Goal: Task Accomplishment & Management: Use online tool/utility

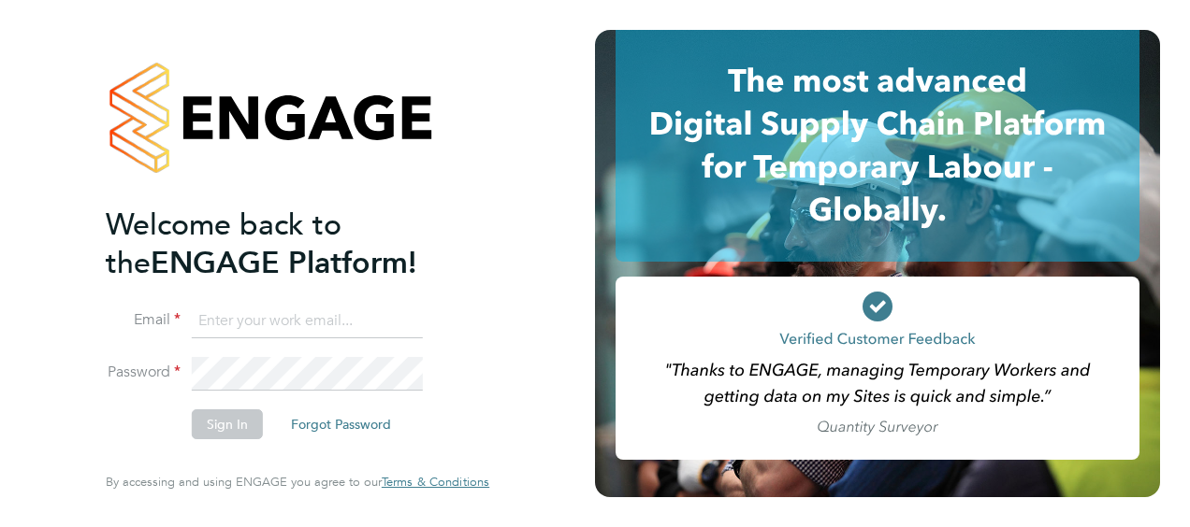
click at [259, 321] on input at bounding box center [307, 322] width 231 height 34
type input "billy.smith@hays.com"
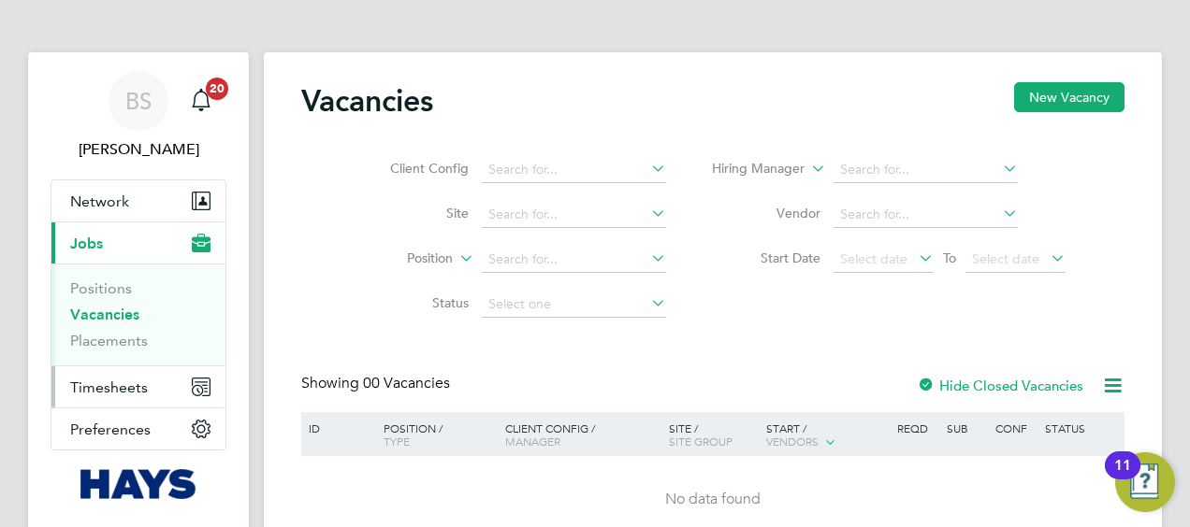
click at [116, 383] on span "Timesheets" at bounding box center [109, 388] width 78 height 18
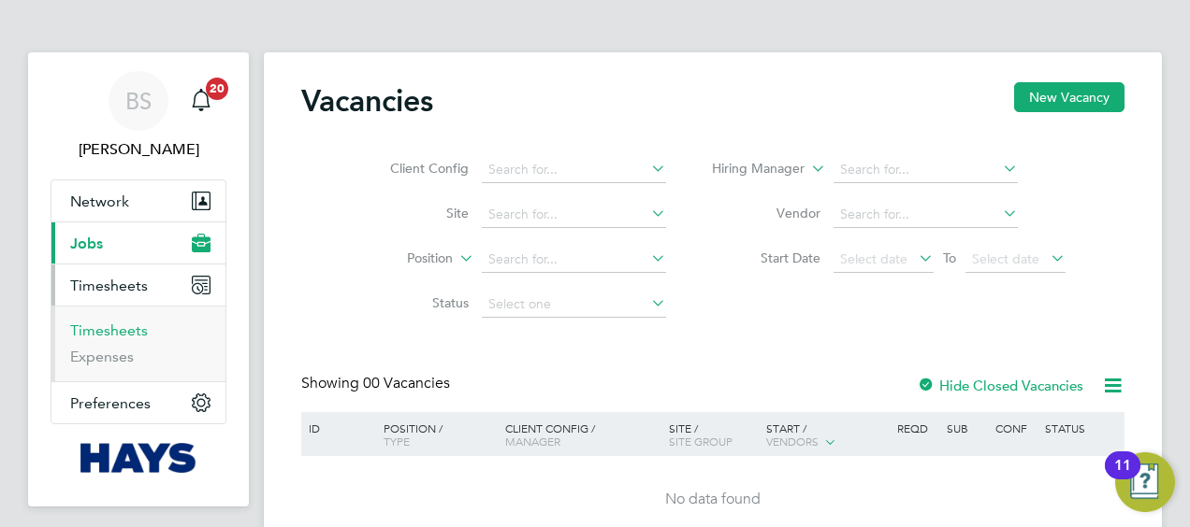
click at [118, 328] on link "Timesheets" at bounding box center [109, 331] width 78 height 18
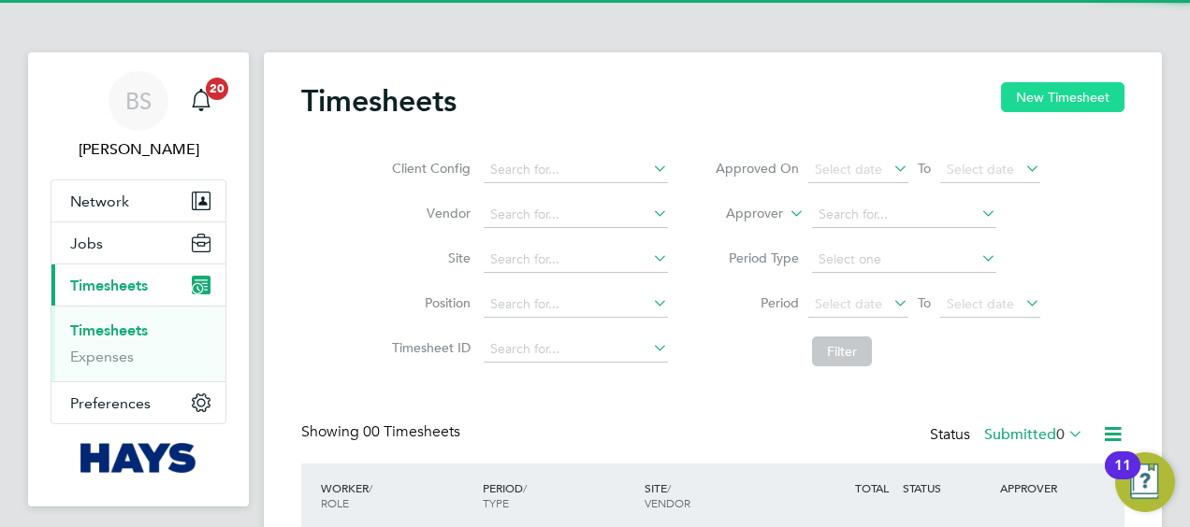
click at [1055, 94] on button "New Timesheet" at bounding box center [1062, 97] width 123 height 30
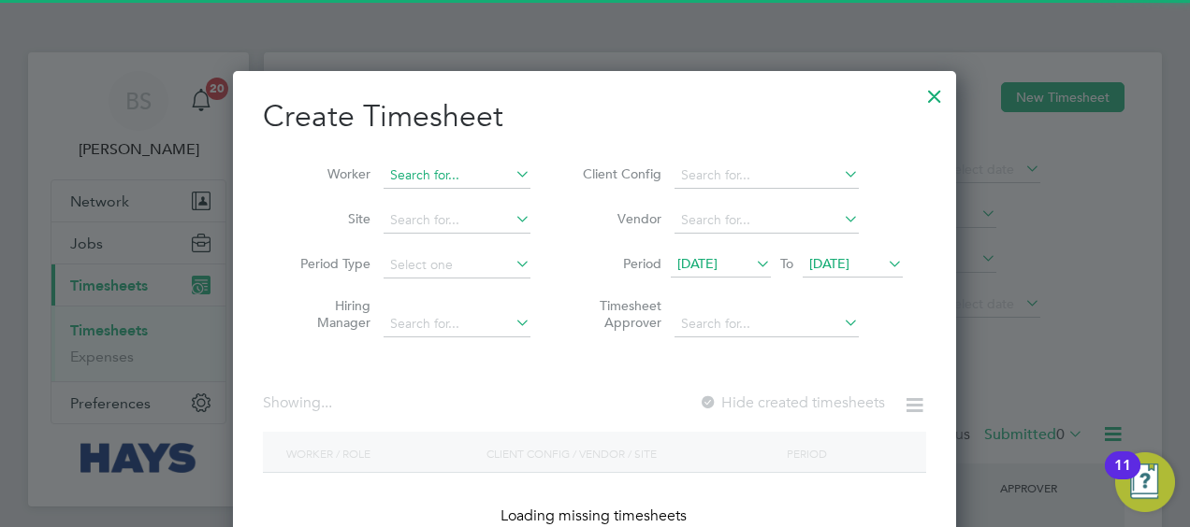
scroll to position [3709, 724]
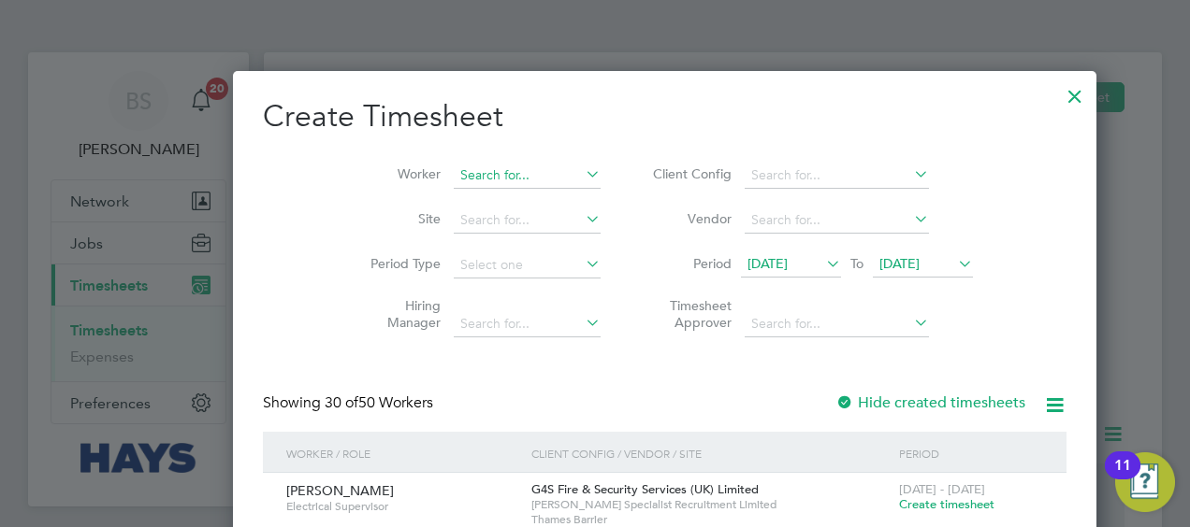
click at [454, 172] on input at bounding box center [527, 176] width 147 height 26
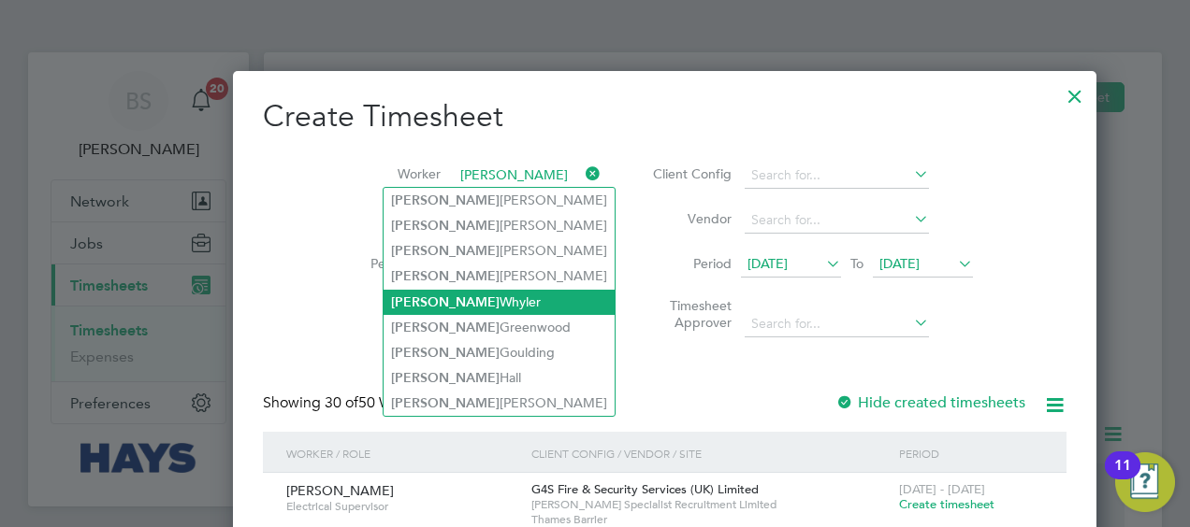
click at [440, 307] on li "[PERSON_NAME]" at bounding box center [498, 302] width 231 height 25
type input "[PERSON_NAME]"
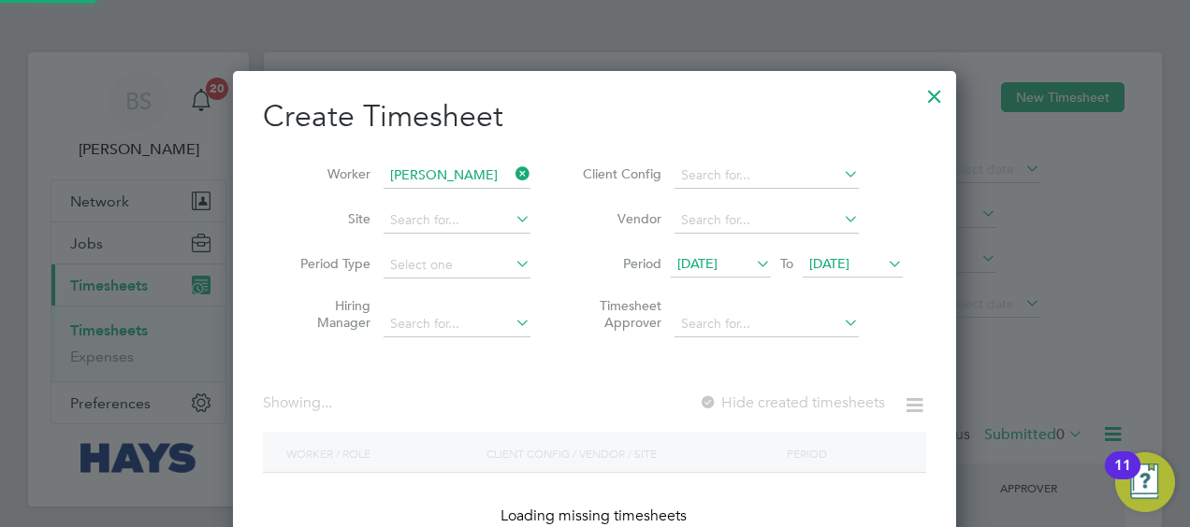
scroll to position [527, 724]
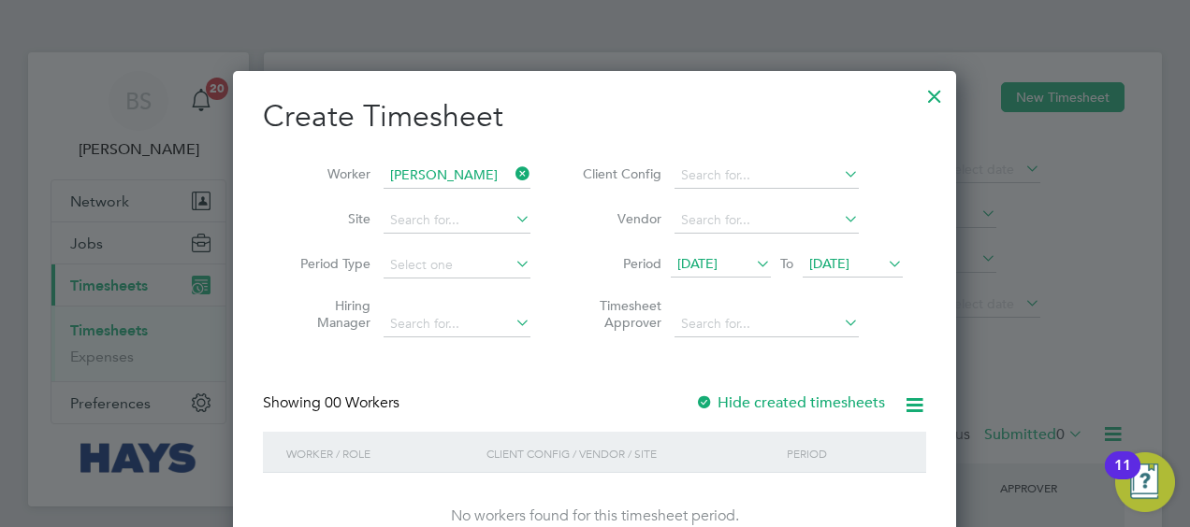
click at [794, 397] on label "Hide created timesheets" at bounding box center [790, 403] width 190 height 19
click at [793, 396] on label "Hide created timesheets" at bounding box center [790, 403] width 190 height 19
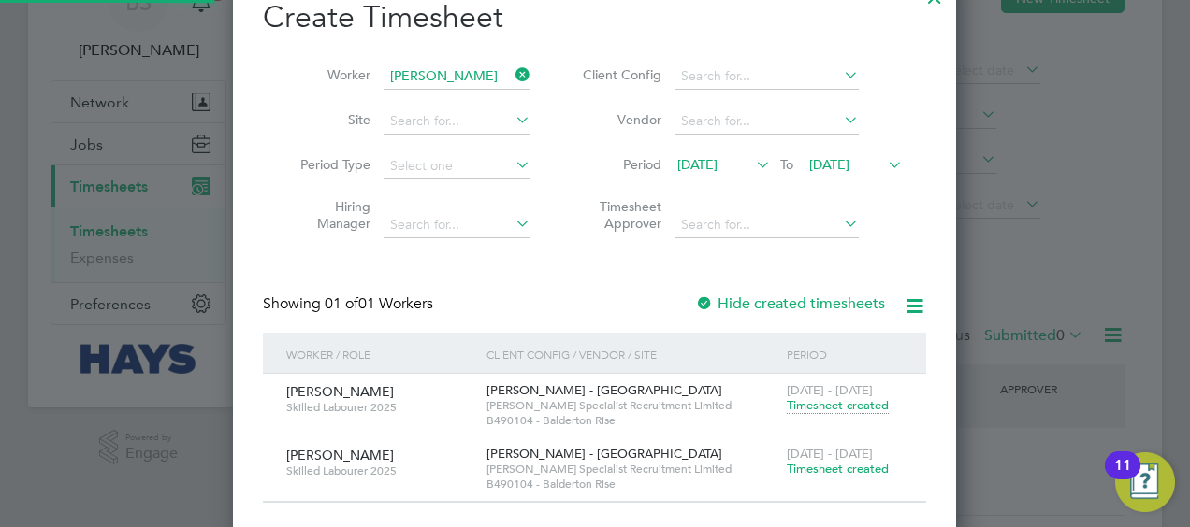
scroll to position [153, 0]
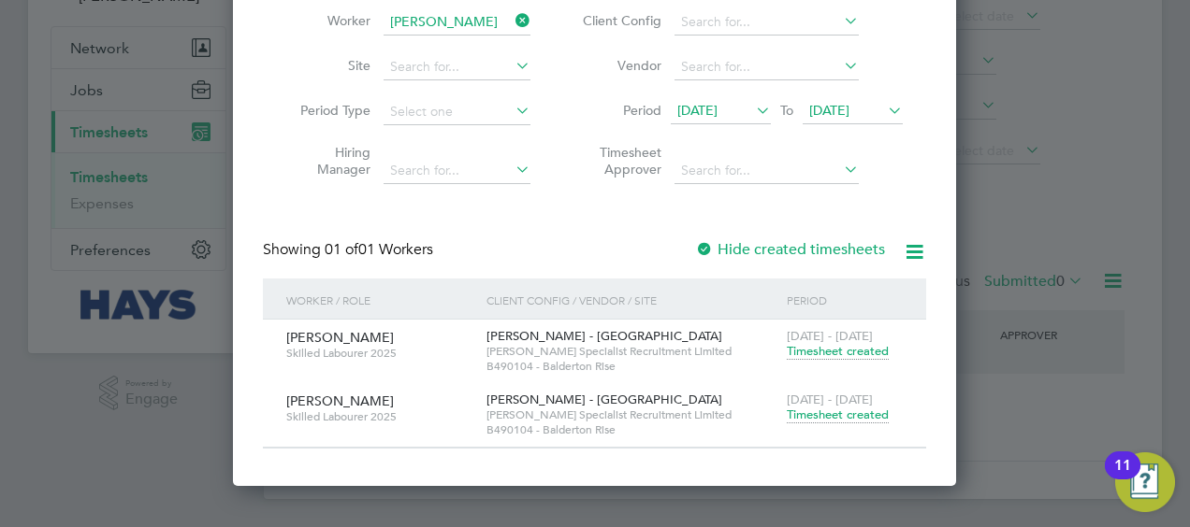
click at [850, 413] on span "Timesheet created" at bounding box center [837, 415] width 102 height 17
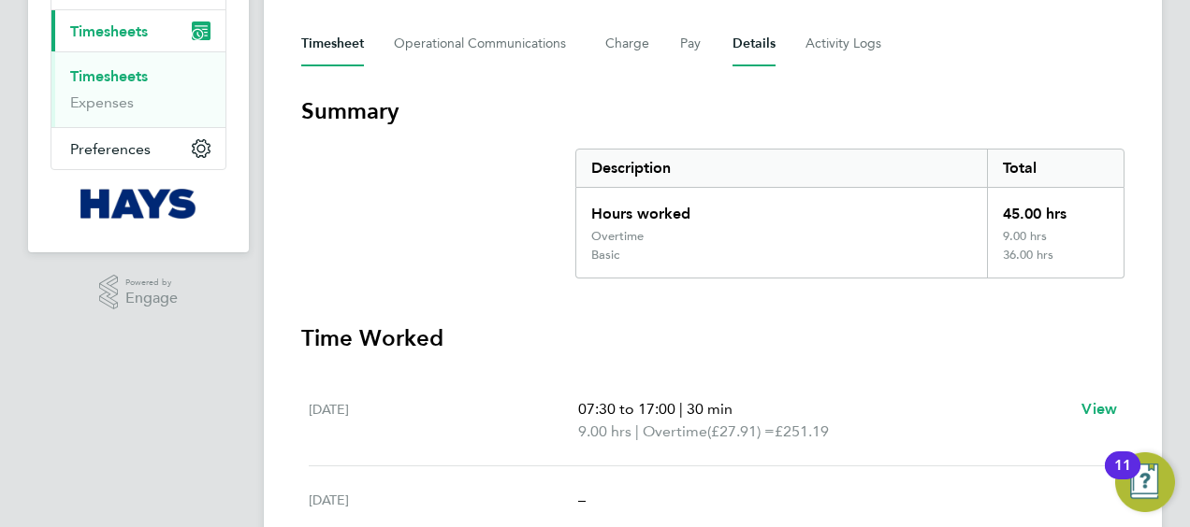
scroll to position [203, 0]
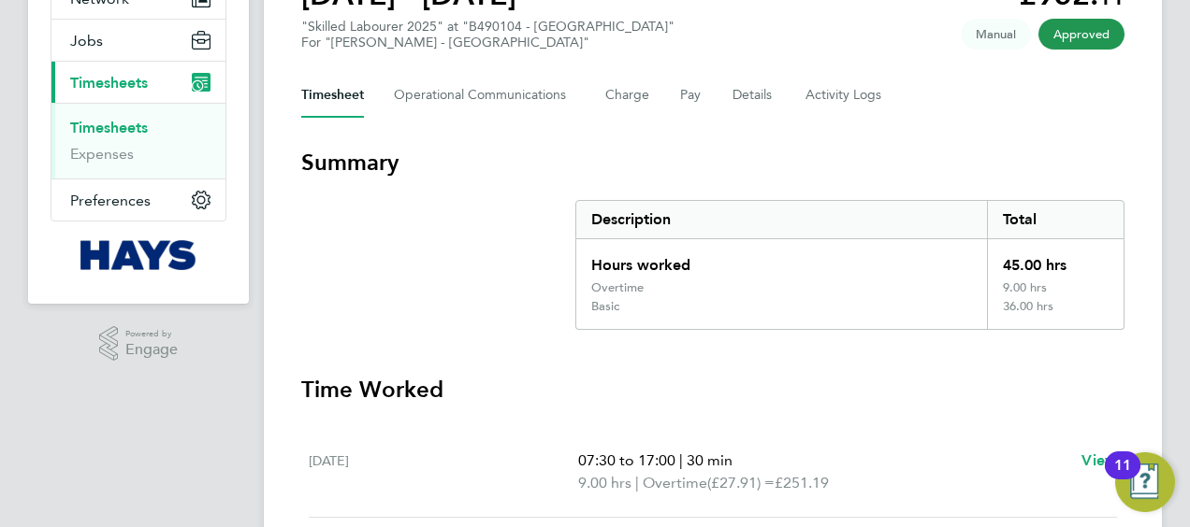
scroll to position [153, 0]
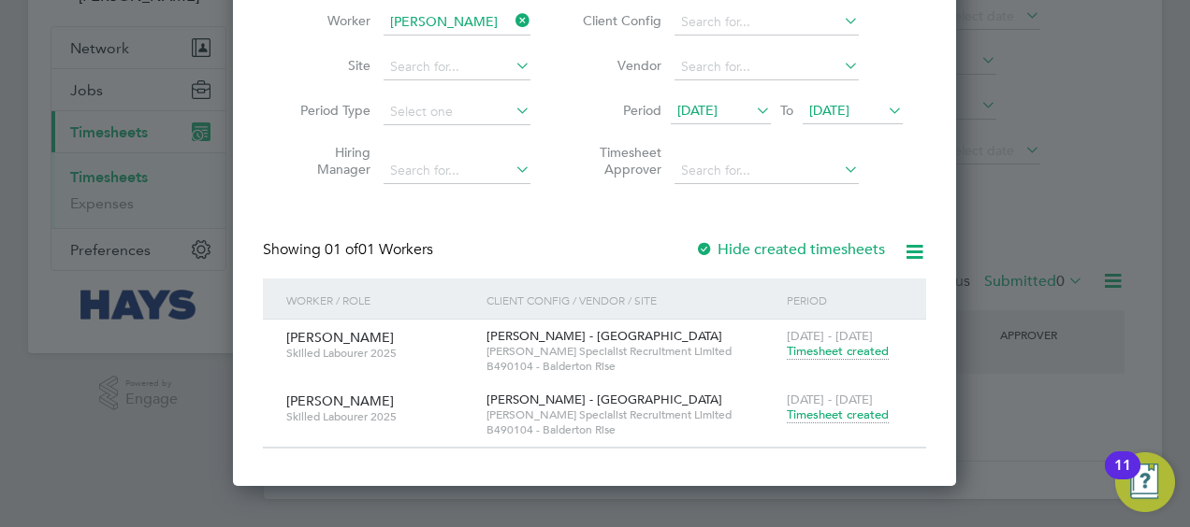
drag, startPoint x: 322, startPoint y: 0, endPoint x: 286, endPoint y: 74, distance: 82.0
click at [286, 74] on li "Site" at bounding box center [408, 67] width 291 height 45
